Goal: Navigation & Orientation: Find specific page/section

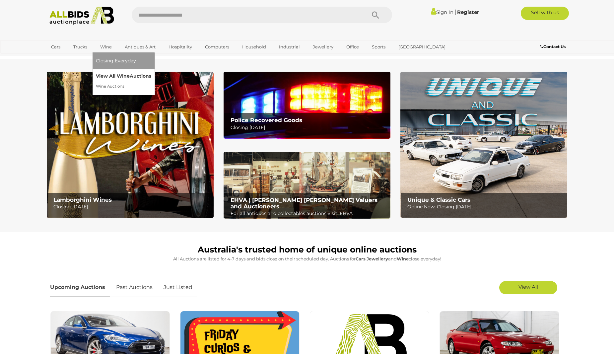
click at [108, 74] on link "View All Wine Auctions" at bounding box center [123, 76] width 55 height 10
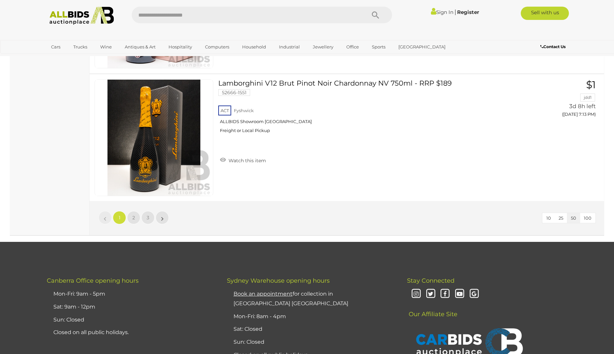
scroll to position [6361, 0]
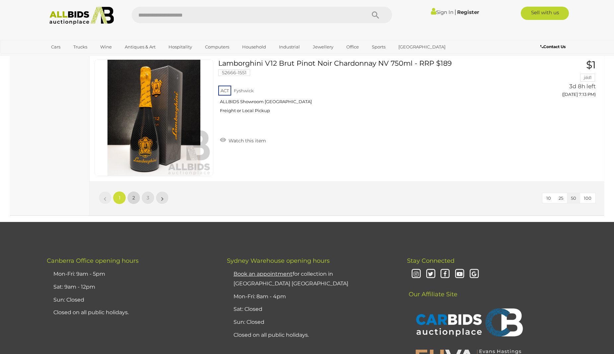
click at [130, 198] on link "2" at bounding box center [133, 197] width 13 height 13
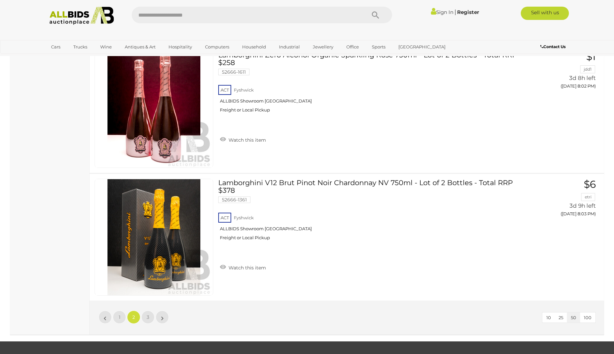
scroll to position [6255, 0]
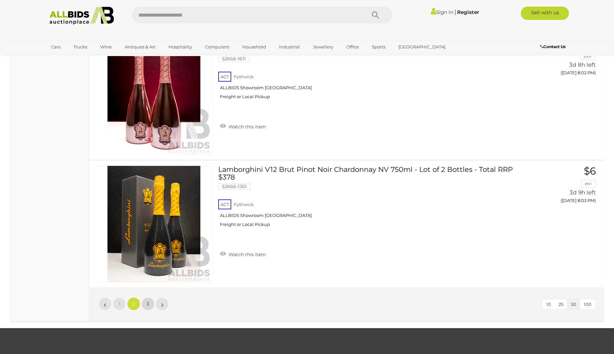
click at [146, 300] on link "3" at bounding box center [147, 303] width 13 height 13
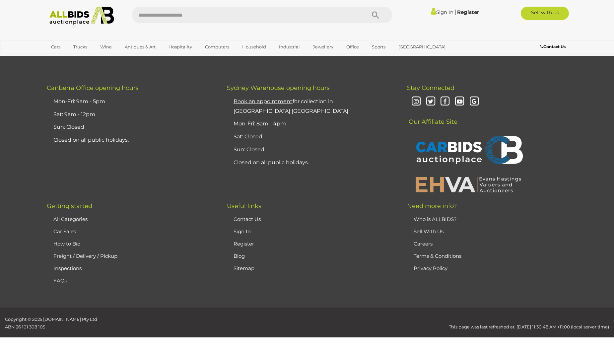
scroll to position [93, 0]
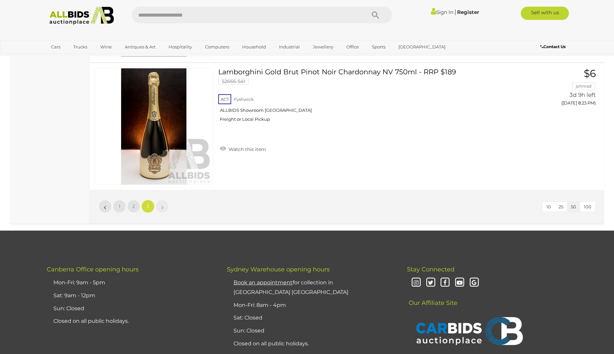
scroll to position [2493, 0]
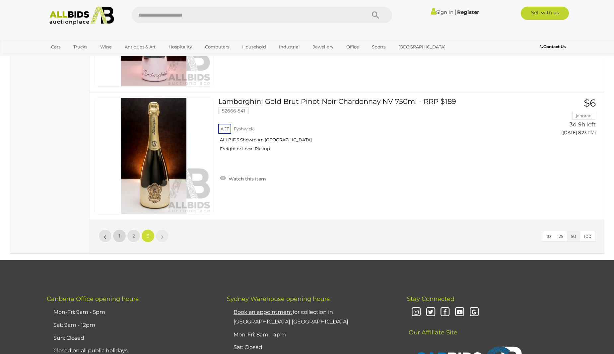
click at [119, 234] on span "1" at bounding box center [120, 236] width 2 height 6
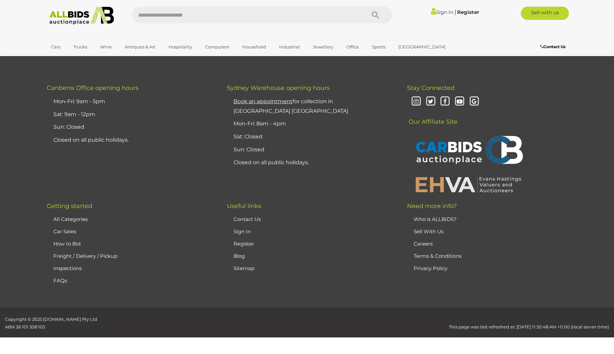
scroll to position [93, 0]
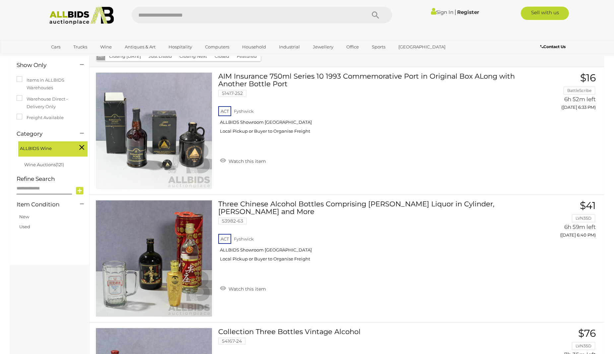
scroll to position [66, 0]
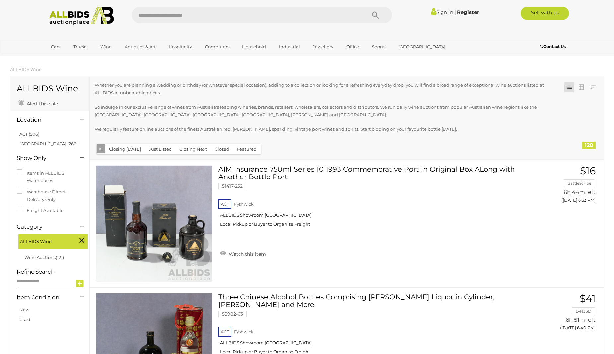
scroll to position [66, 0]
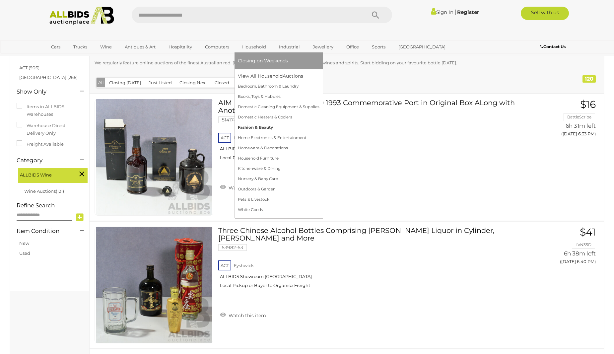
click at [264, 126] on link "Fashion & Beauty" at bounding box center [279, 127] width 82 height 10
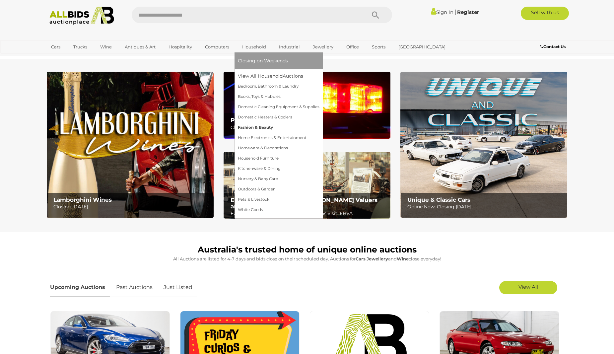
click at [257, 123] on link "Fashion & Beauty" at bounding box center [279, 127] width 82 height 10
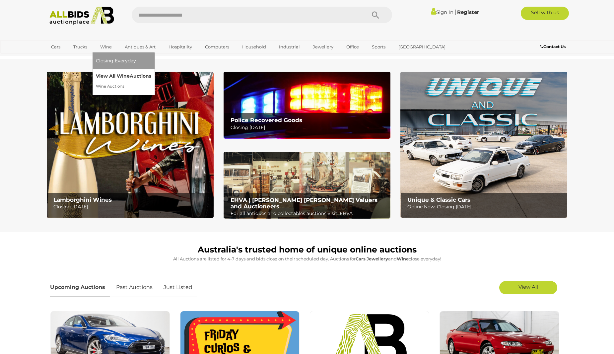
click at [114, 80] on link "View All Wine Auctions" at bounding box center [123, 76] width 55 height 10
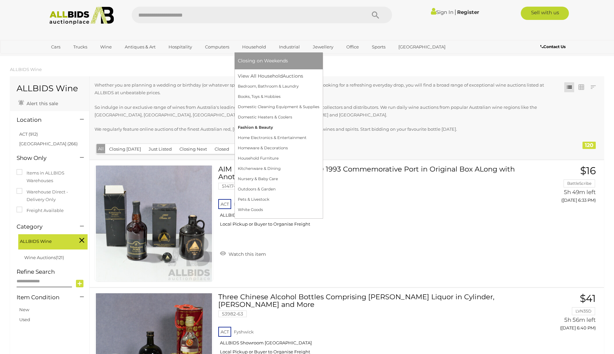
click at [254, 125] on link "Fashion & Beauty" at bounding box center [279, 127] width 82 height 10
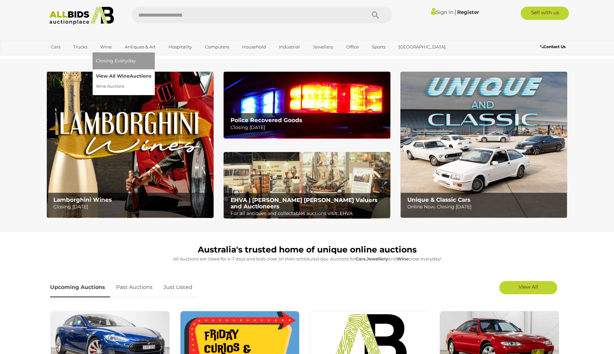
click at [107, 76] on link "View All Wine Auctions" at bounding box center [123, 76] width 55 height 10
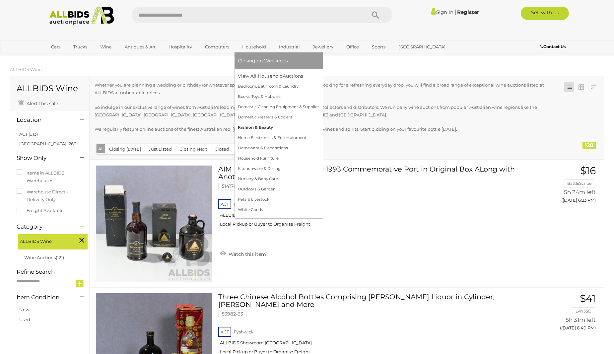
click at [258, 128] on link "Fashion & Beauty" at bounding box center [279, 127] width 82 height 10
